Goal: Transaction & Acquisition: Purchase product/service

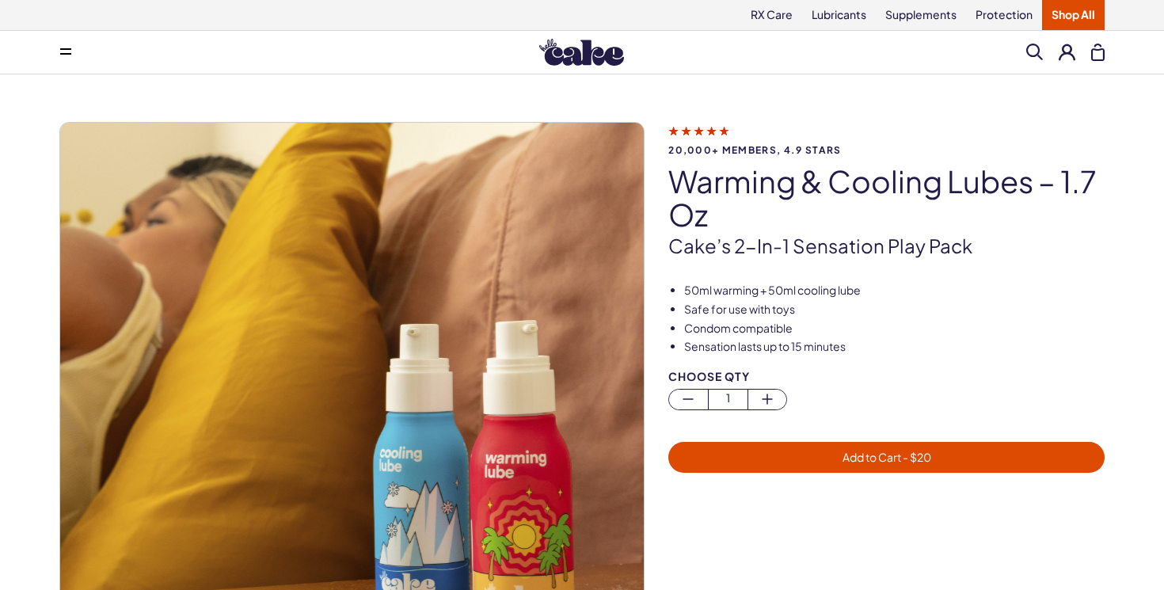
click at [891, 456] on span "Add to Cart - $ 20" at bounding box center [886, 457] width 89 height 14
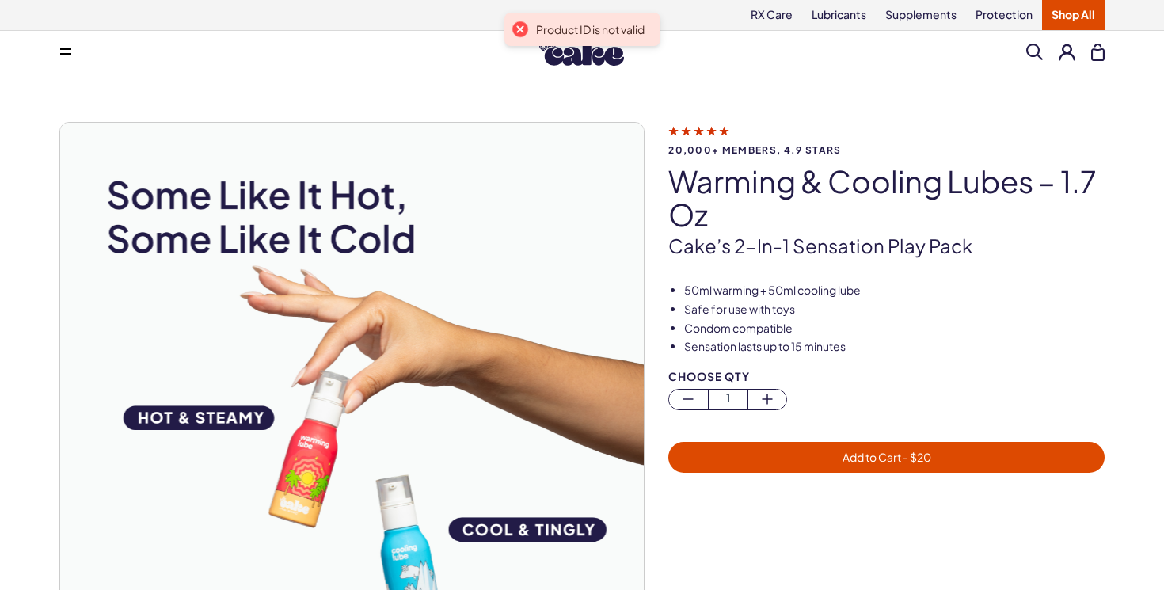
click at [885, 458] on span "Add to Cart - $ 20" at bounding box center [886, 457] width 89 height 14
click at [868, 414] on div "Choose Qty 1" at bounding box center [886, 397] width 436 height 55
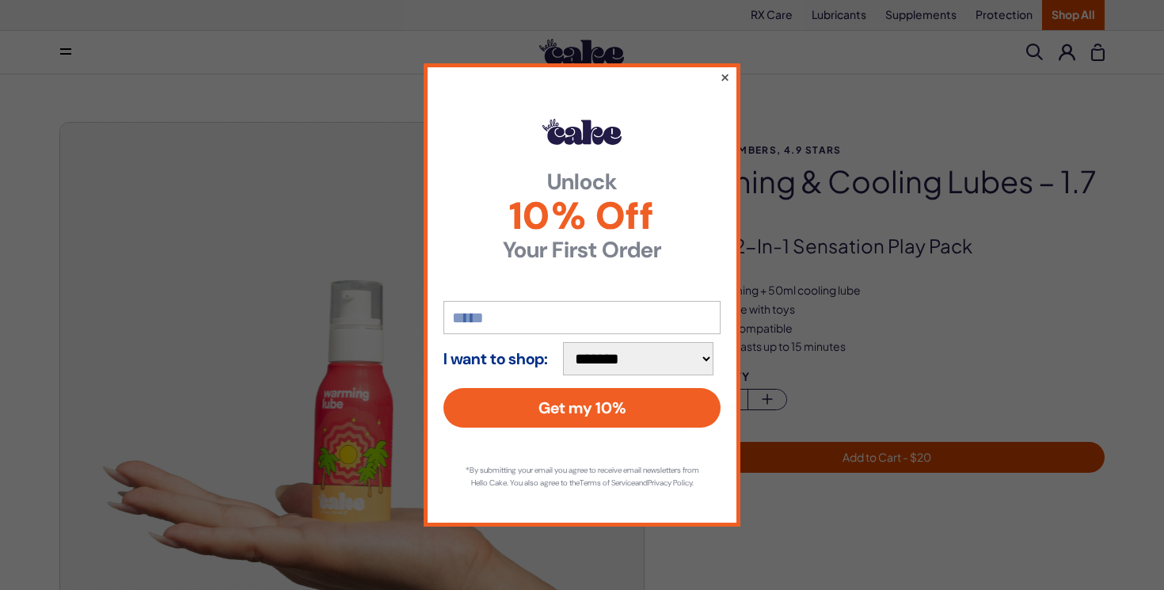
click at [726, 71] on button "×" at bounding box center [725, 76] width 10 height 19
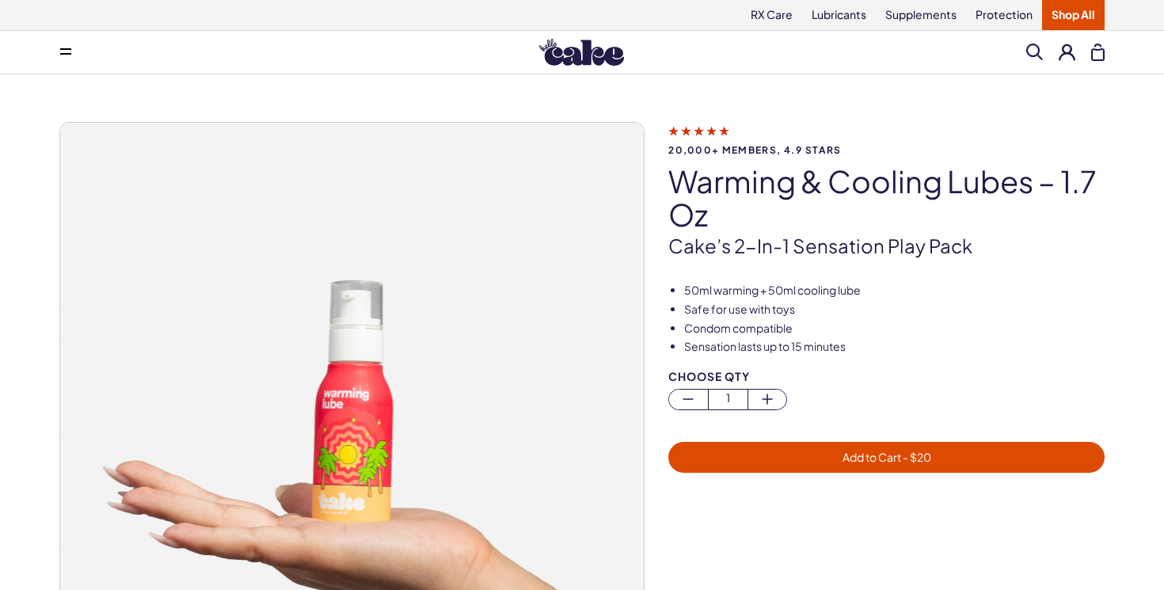
click at [878, 459] on span "Add to Cart - $ 20" at bounding box center [886, 457] width 89 height 14
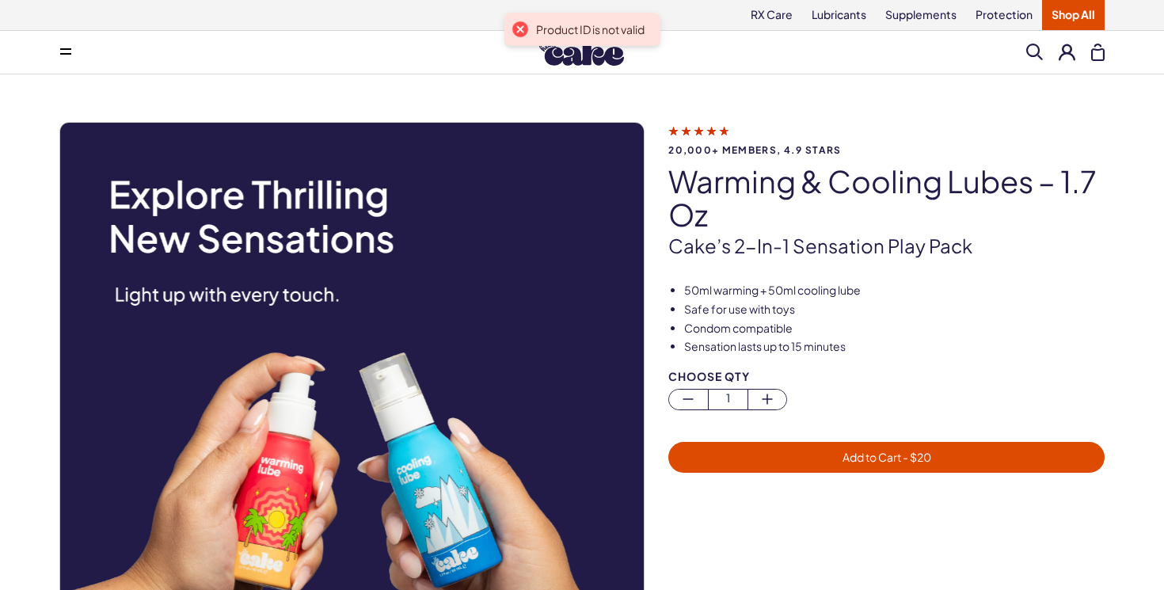
click at [879, 410] on div "Choose Qty 1" at bounding box center [886, 397] width 436 height 55
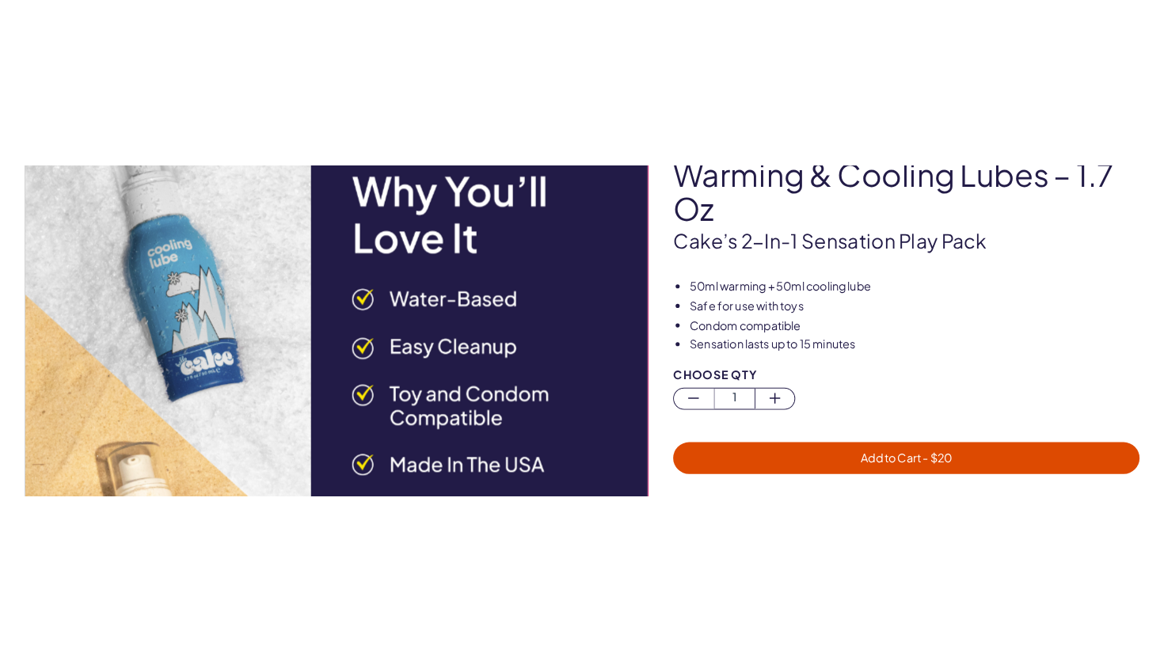
scroll to position [174, 0]
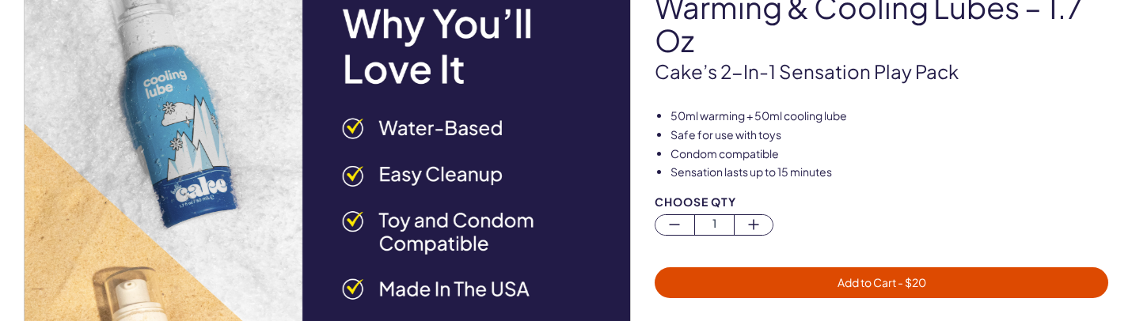
click at [821, 288] on span "Add to Cart - $ 20" at bounding box center [881, 283] width 435 height 18
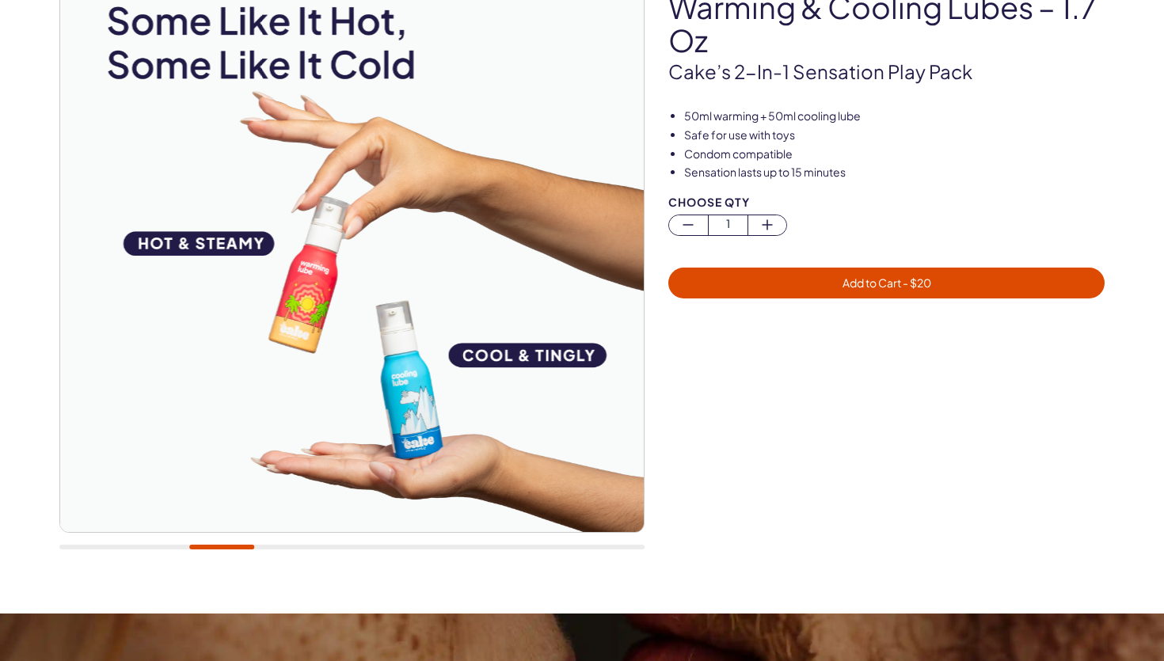
click at [843, 274] on span "Add to Cart - $ 20" at bounding box center [886, 283] width 417 height 18
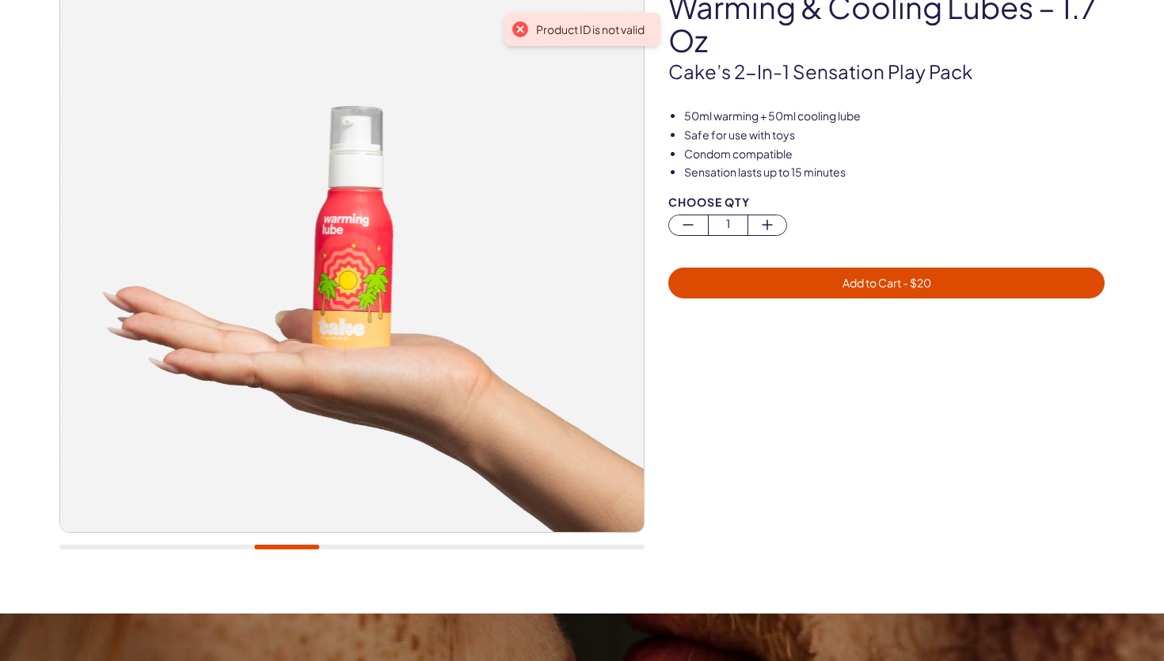
click at [543, 30] on div "Product ID is not valid" at bounding box center [590, 29] width 108 height 14
copy div "Product ID is not valid"
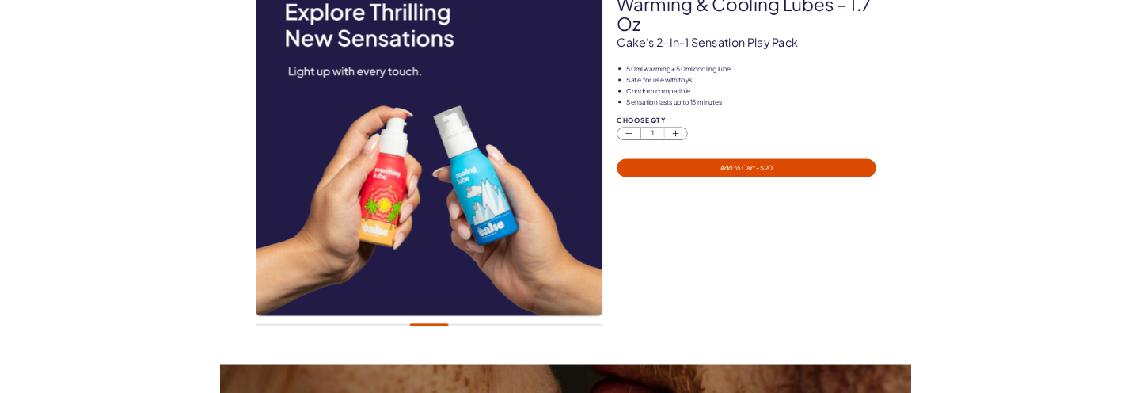
scroll to position [0, 0]
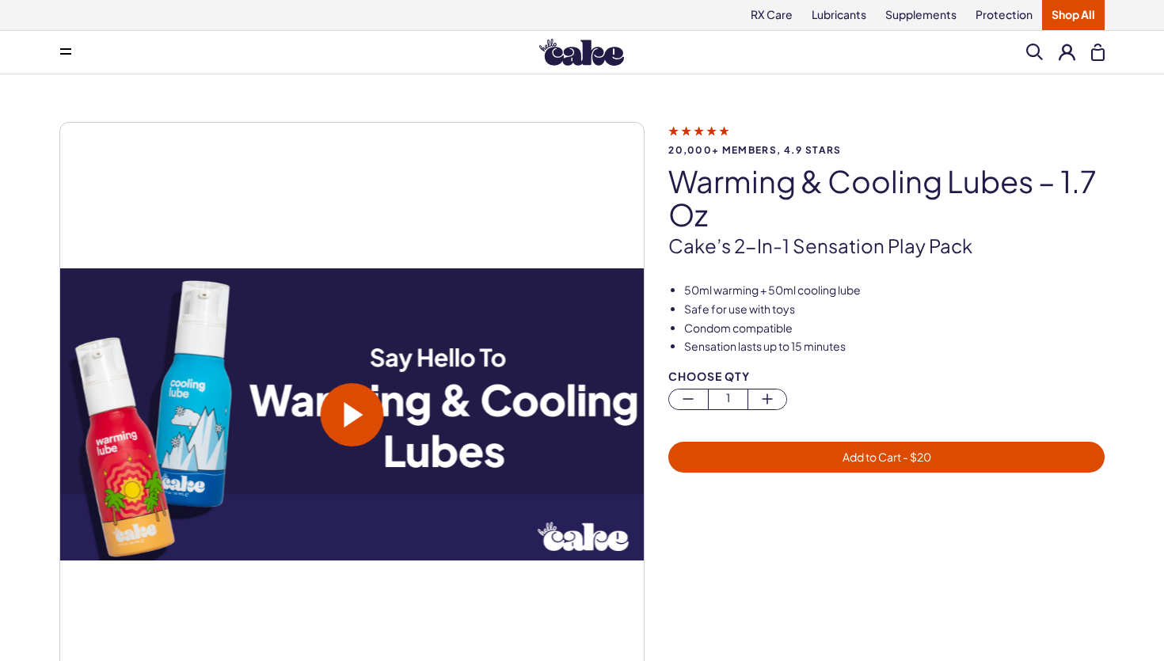
click at [853, 452] on span "Add to Cart - $ 20" at bounding box center [886, 457] width 89 height 14
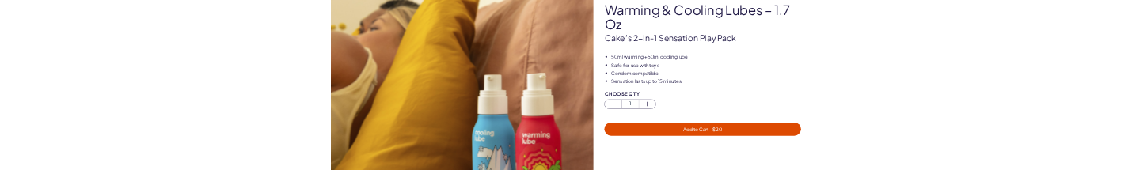
scroll to position [164, 0]
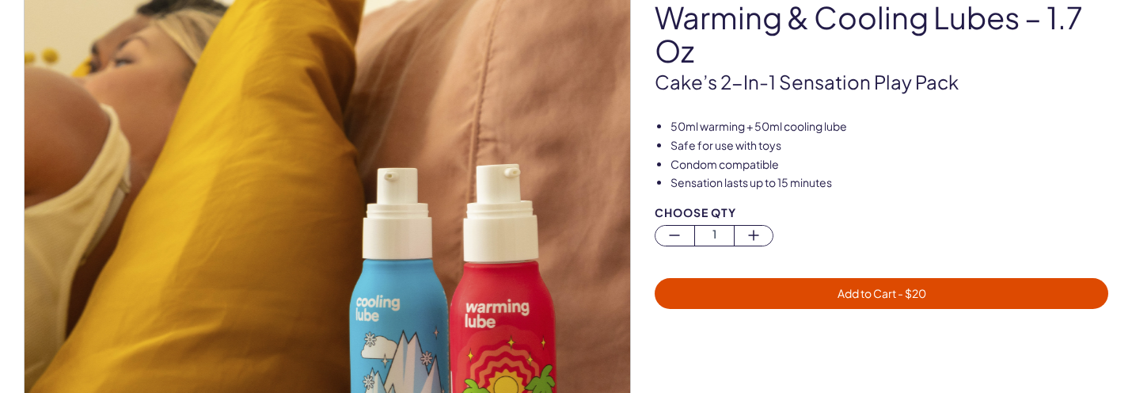
click at [808, 290] on span "Add to Cart - $ 20" at bounding box center [881, 293] width 435 height 18
